Goal: Task Accomplishment & Management: Complete application form

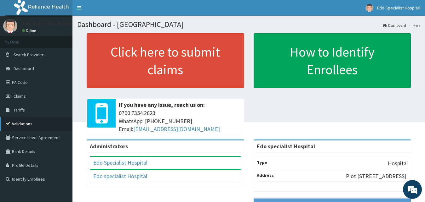
click at [25, 125] on link "Validations" at bounding box center [36, 124] width 72 height 14
click at [26, 125] on link "Validations" at bounding box center [36, 124] width 72 height 14
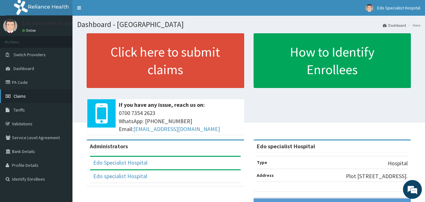
click at [29, 94] on link "Claims" at bounding box center [36, 96] width 72 height 14
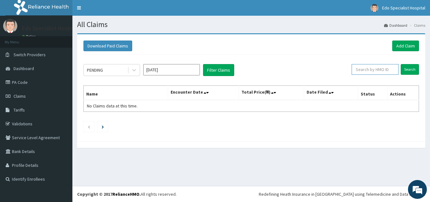
click at [382, 68] on input "text" at bounding box center [375, 69] width 47 height 11
click at [32, 83] on link "PA Code" at bounding box center [36, 83] width 72 height 14
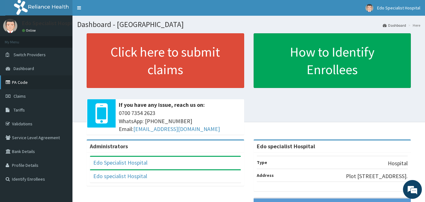
click at [29, 84] on link "PA Code" at bounding box center [36, 83] width 72 height 14
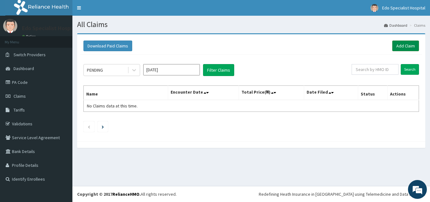
click at [407, 48] on link "Add Claim" at bounding box center [405, 46] width 27 height 11
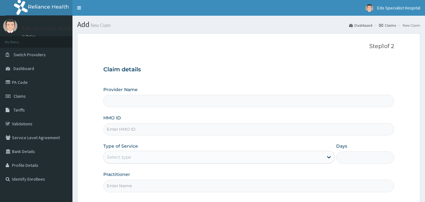
type input "Edo specialist Hospital"
click at [127, 130] on input "HMO ID" at bounding box center [248, 129] width 291 height 12
paste input "fup/10036/a"
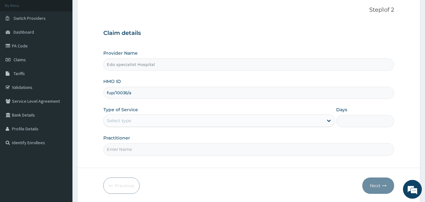
scroll to position [59, 0]
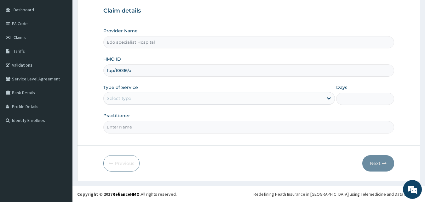
type input "fup/10036/a"
click at [150, 101] on div "Select type" at bounding box center [214, 99] width 220 height 10
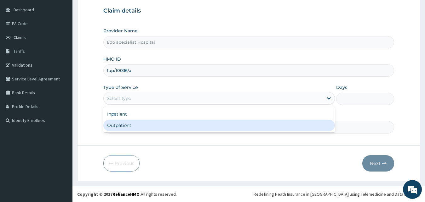
click at [131, 128] on div "Outpatient" at bounding box center [219, 125] width 232 height 11
type input "1"
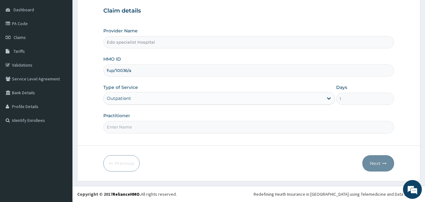
click at [219, 126] on input "Practitioner" at bounding box center [248, 127] width 291 height 12
type input "DR PENDO"
click at [374, 160] on button "Next" at bounding box center [378, 164] width 32 height 16
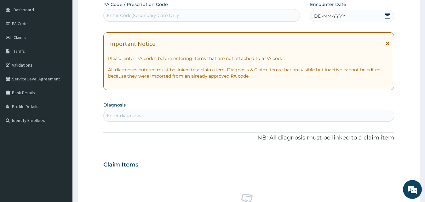
click at [173, 16] on div "Enter Code(Secondary Care Only)" at bounding box center [144, 15] width 74 height 6
paste input "PA/122CC0"
type input "PA/122CC0"
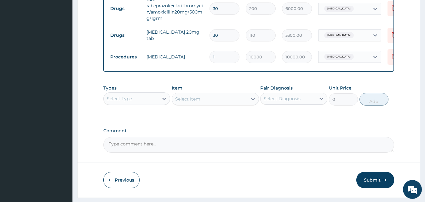
scroll to position [248, 0]
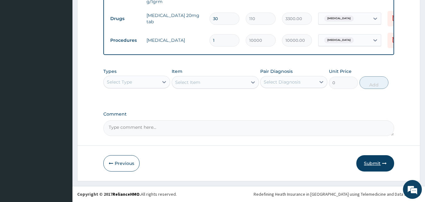
click at [385, 162] on icon "button" at bounding box center [384, 164] width 4 height 4
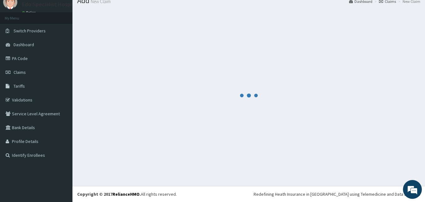
scroll to position [24, 0]
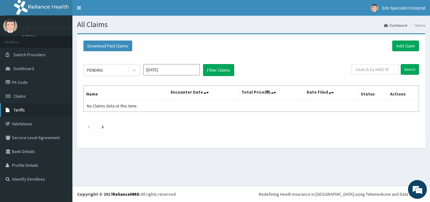
click at [26, 111] on link "Tariffs" at bounding box center [36, 110] width 72 height 14
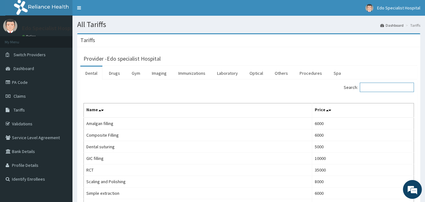
click at [377, 89] on input "Search:" at bounding box center [387, 87] width 54 height 9
click at [117, 72] on link "Drugs" at bounding box center [114, 73] width 21 height 13
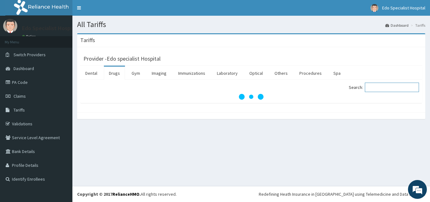
click at [375, 88] on input "Search:" at bounding box center [392, 87] width 54 height 9
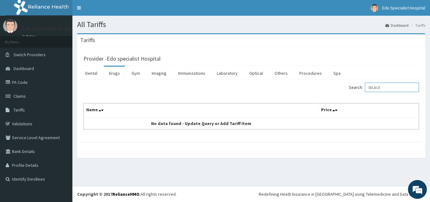
type input "SELACE"
drag, startPoint x: 385, startPoint y: 87, endPoint x: 330, endPoint y: 73, distance: 57.1
click at [365, 83] on input "SELACE" at bounding box center [392, 87] width 54 height 9
type input "V"
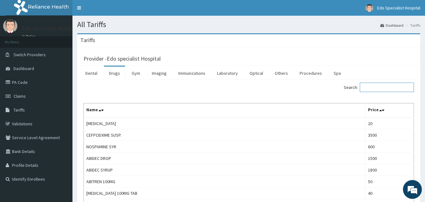
click at [374, 88] on input "Search:" at bounding box center [387, 87] width 54 height 9
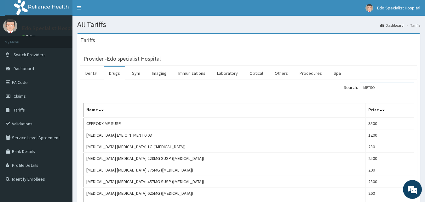
type input "METRO"
